Goal: Information Seeking & Learning: Learn about a topic

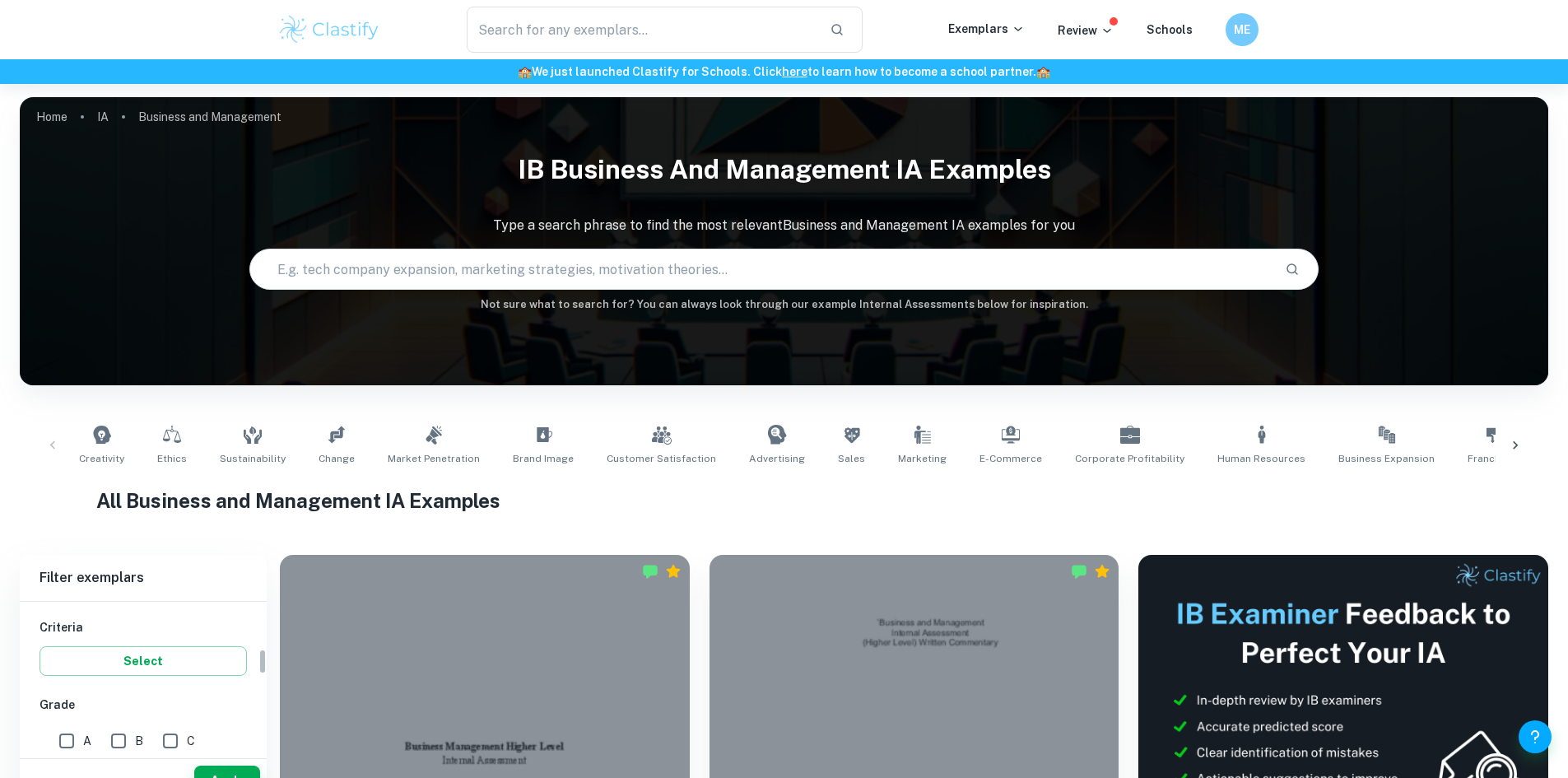
scroll to position [274, 0]
click at [70, 737] on input "A" at bounding box center [67, 741] width 33 height 33
checkbox input "true"
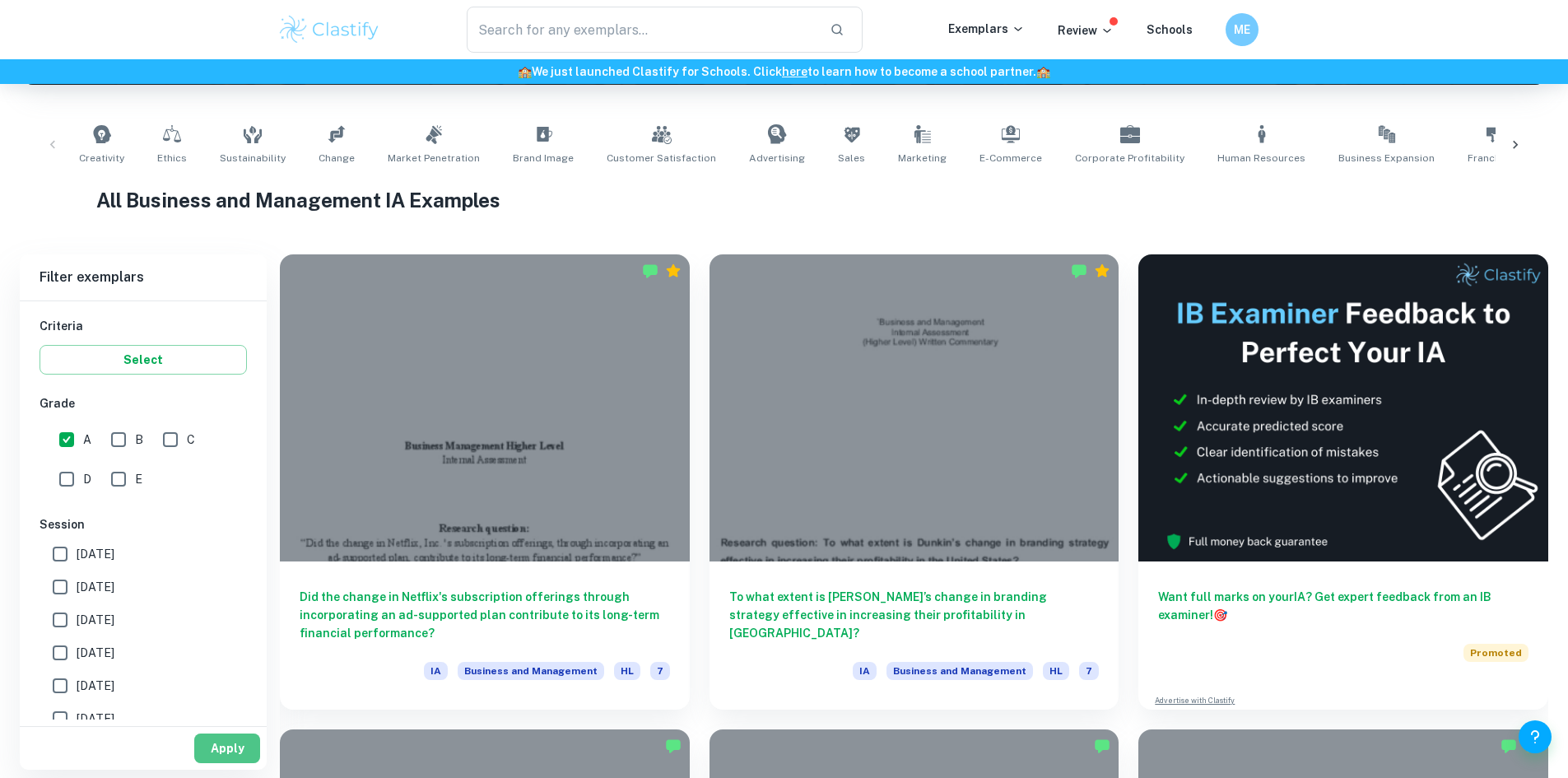
click at [209, 748] on button "Apply" at bounding box center [226, 749] width 66 height 29
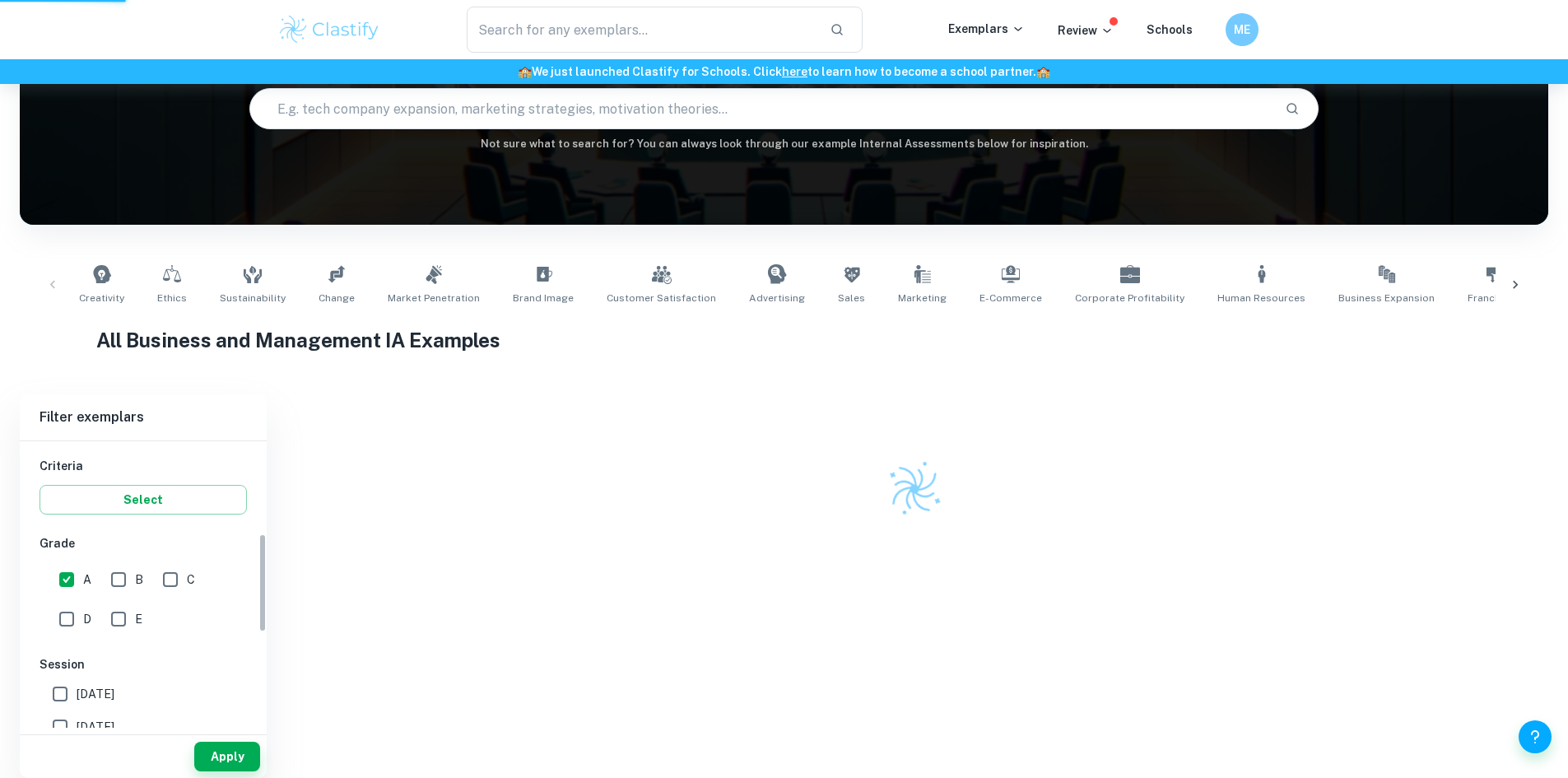
scroll to position [136, 0]
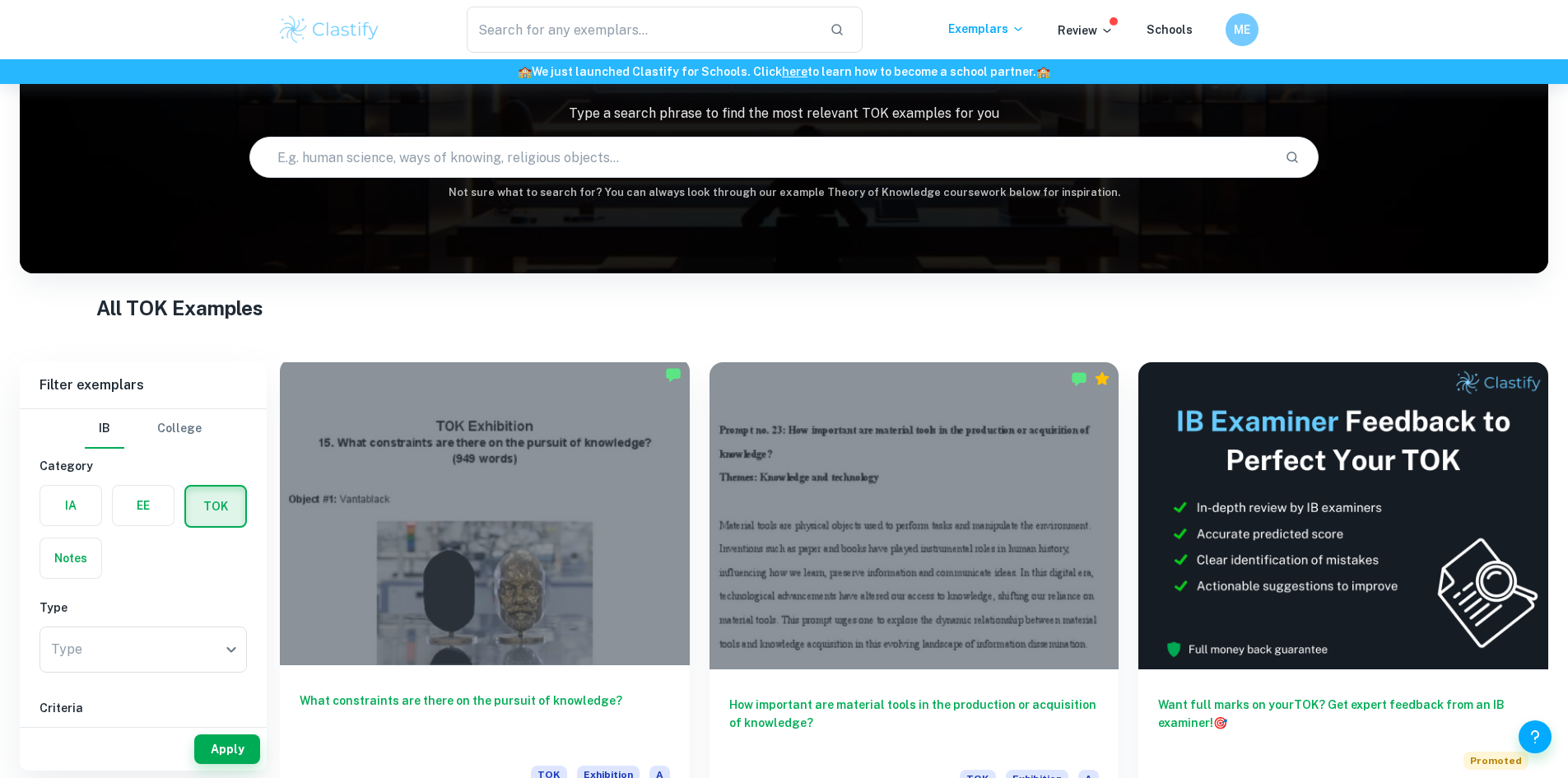
scroll to position [113, 0]
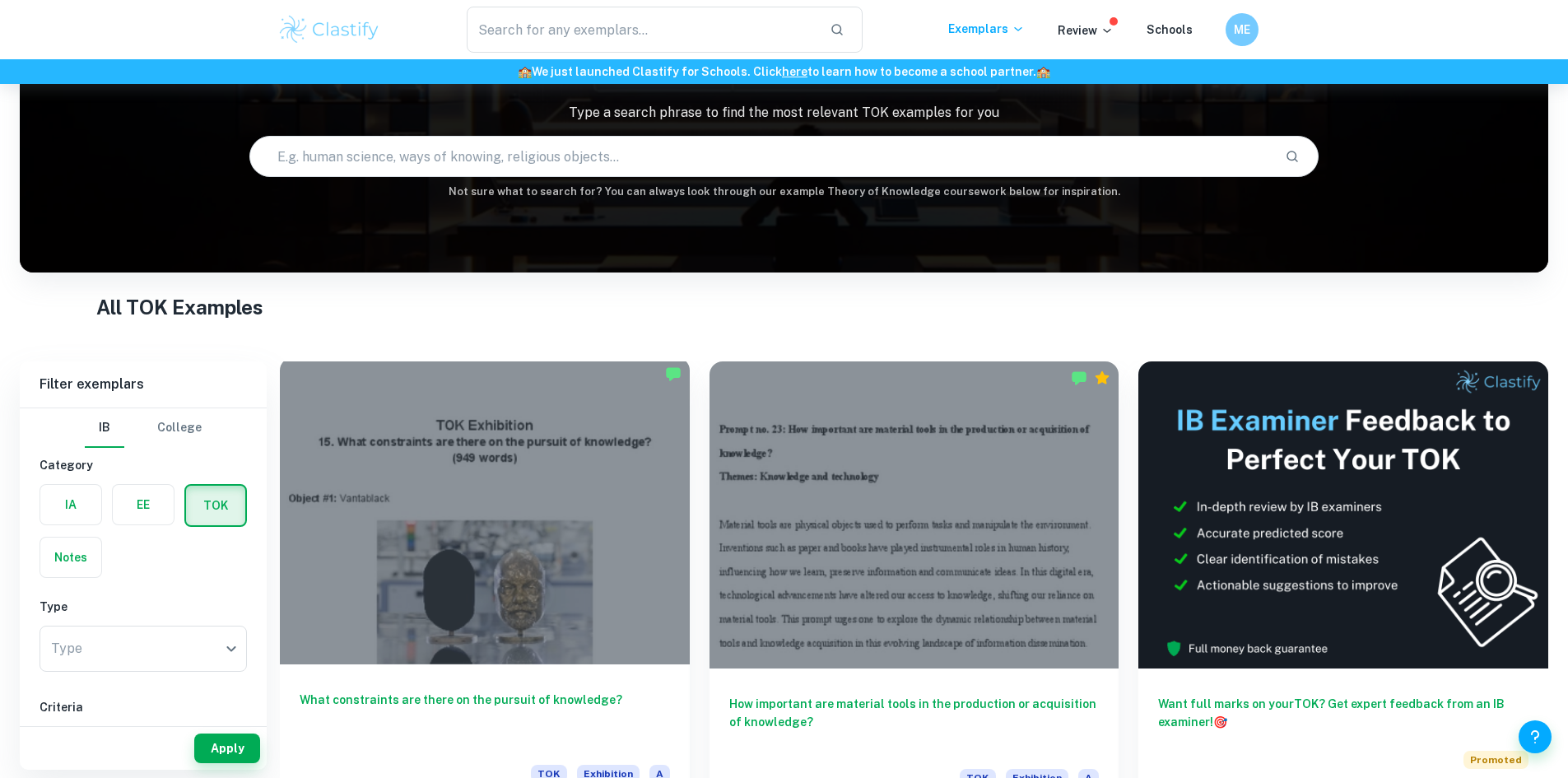
click at [425, 549] on div at bounding box center [485, 511] width 410 height 307
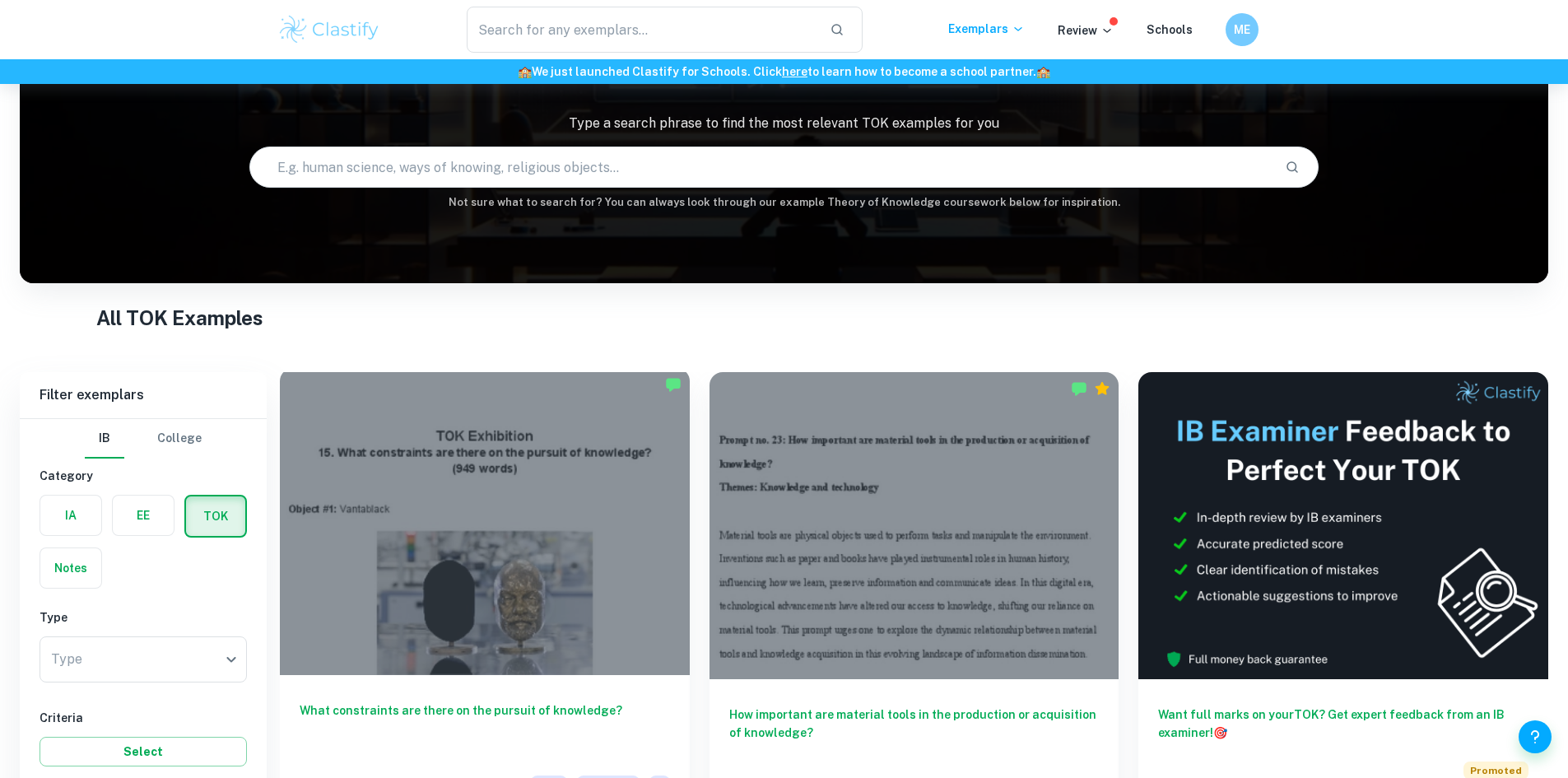
scroll to position [193, 0]
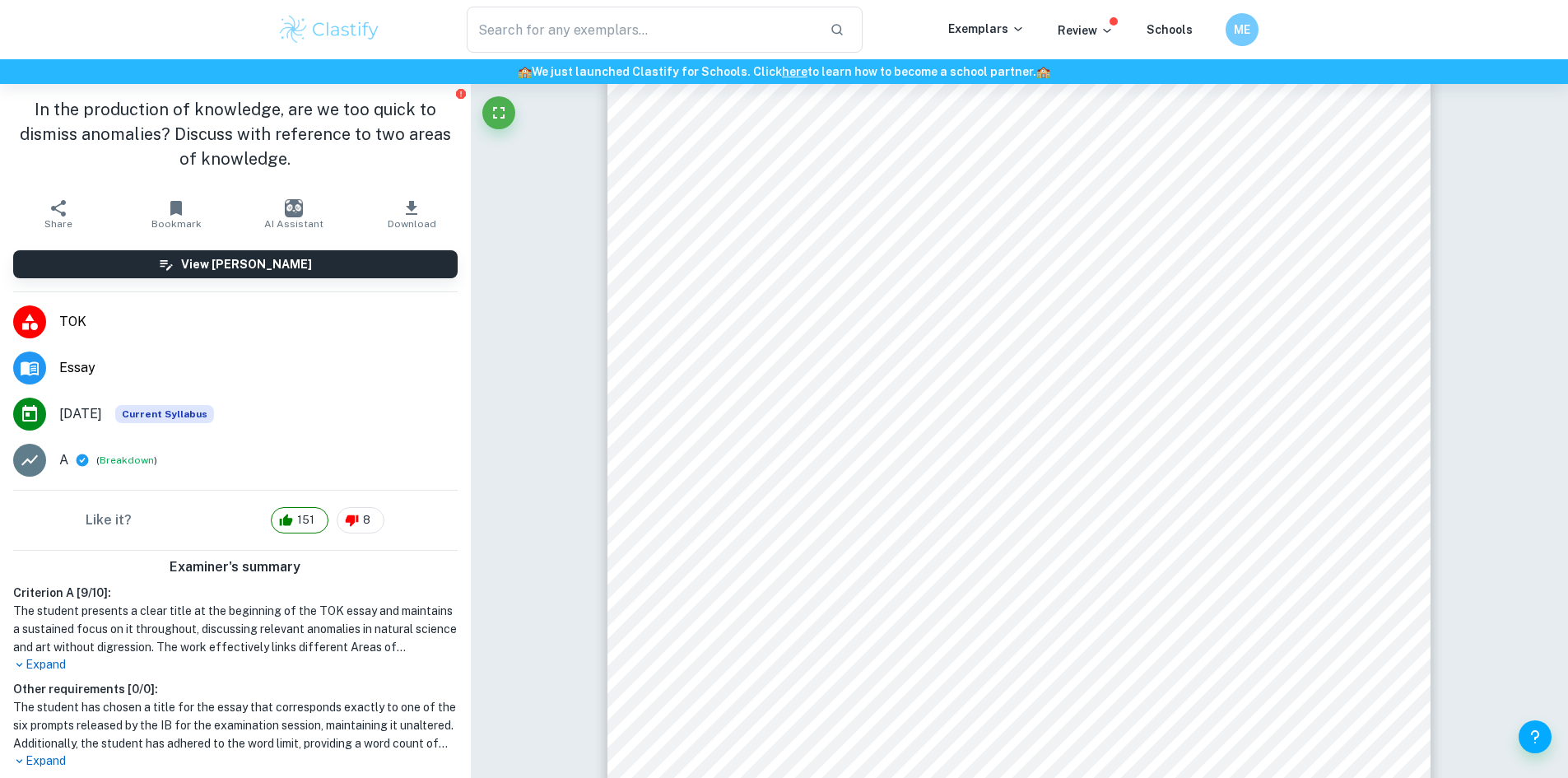
scroll to position [1483, 0]
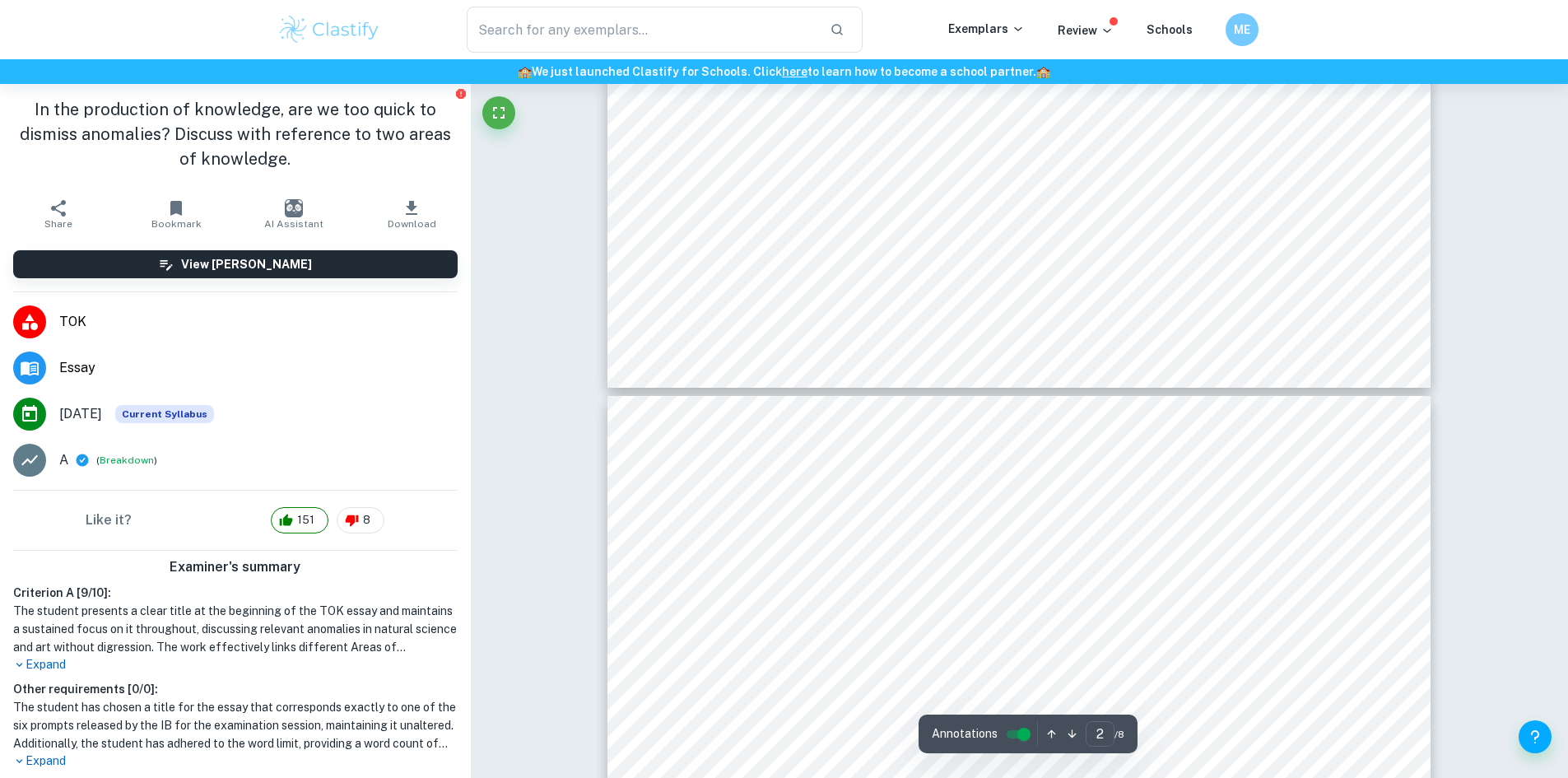
type input "3"
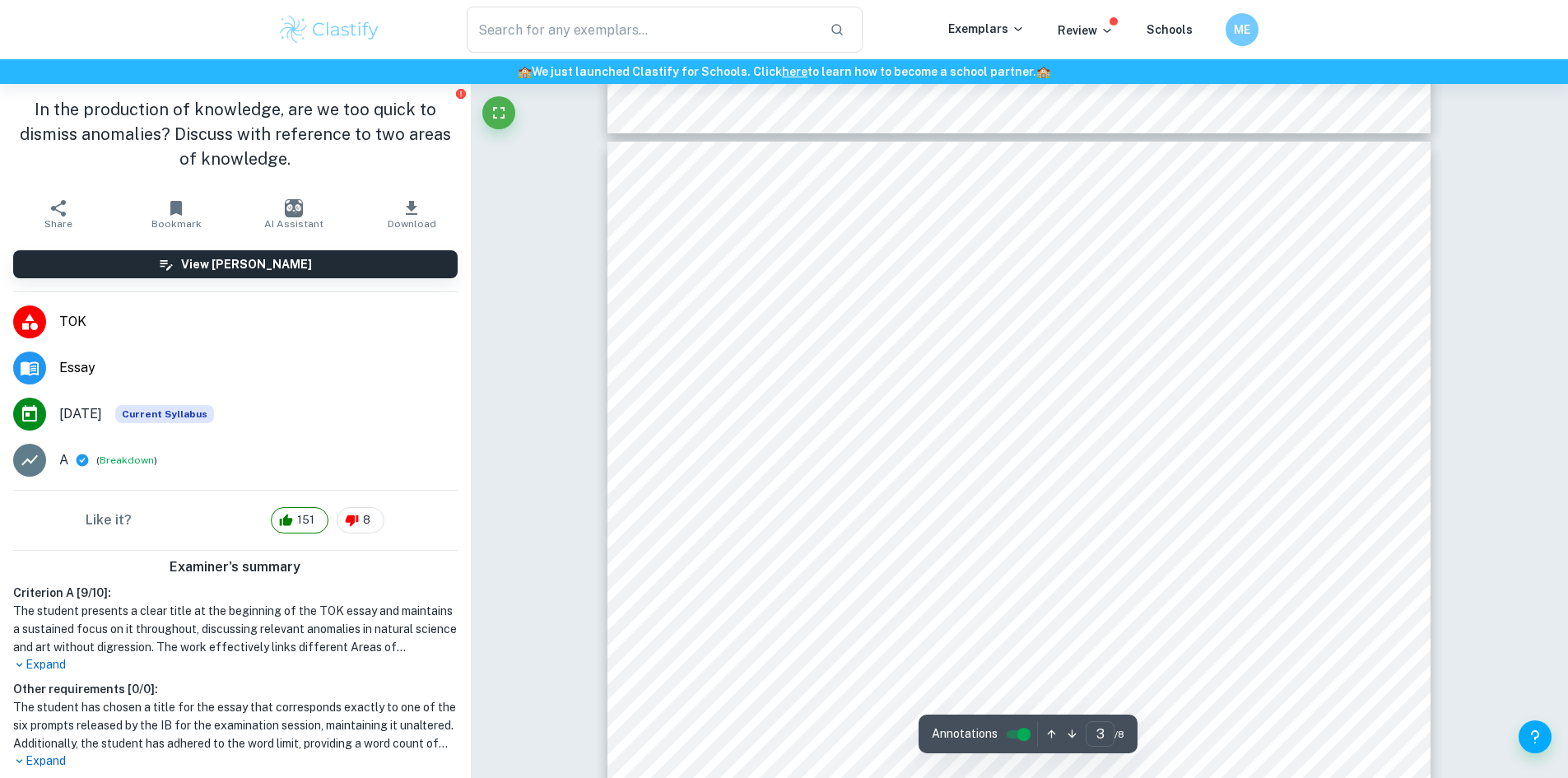
scroll to position [2239, 0]
